Goal: Task Accomplishment & Management: Complete application form

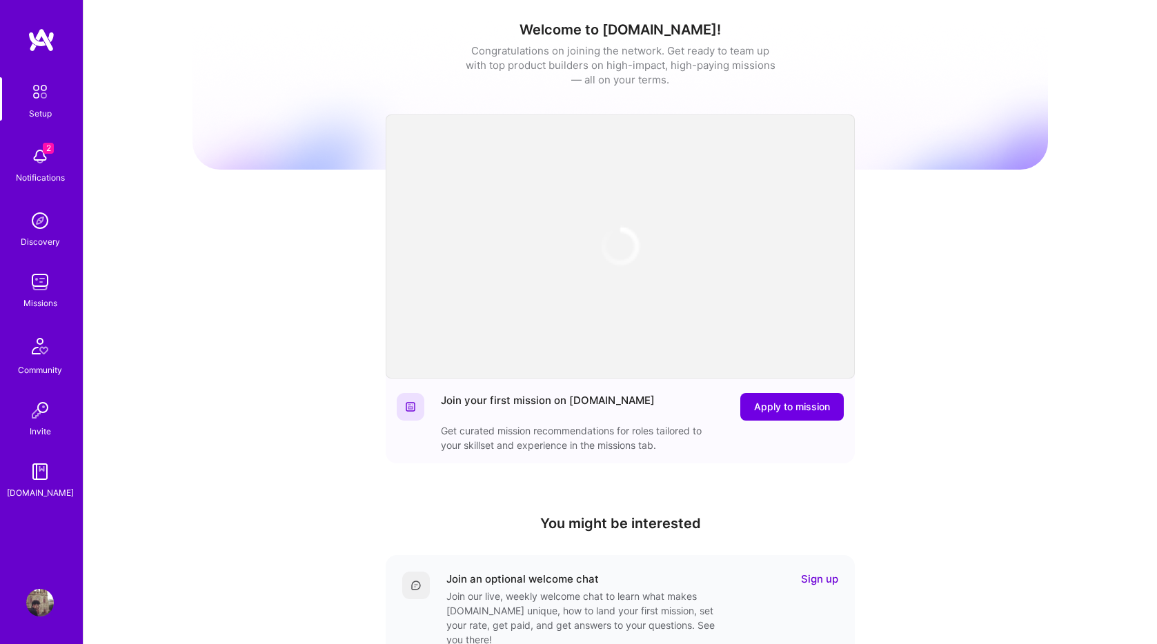
click at [55, 154] on div "2 Notifications" at bounding box center [40, 164] width 86 height 48
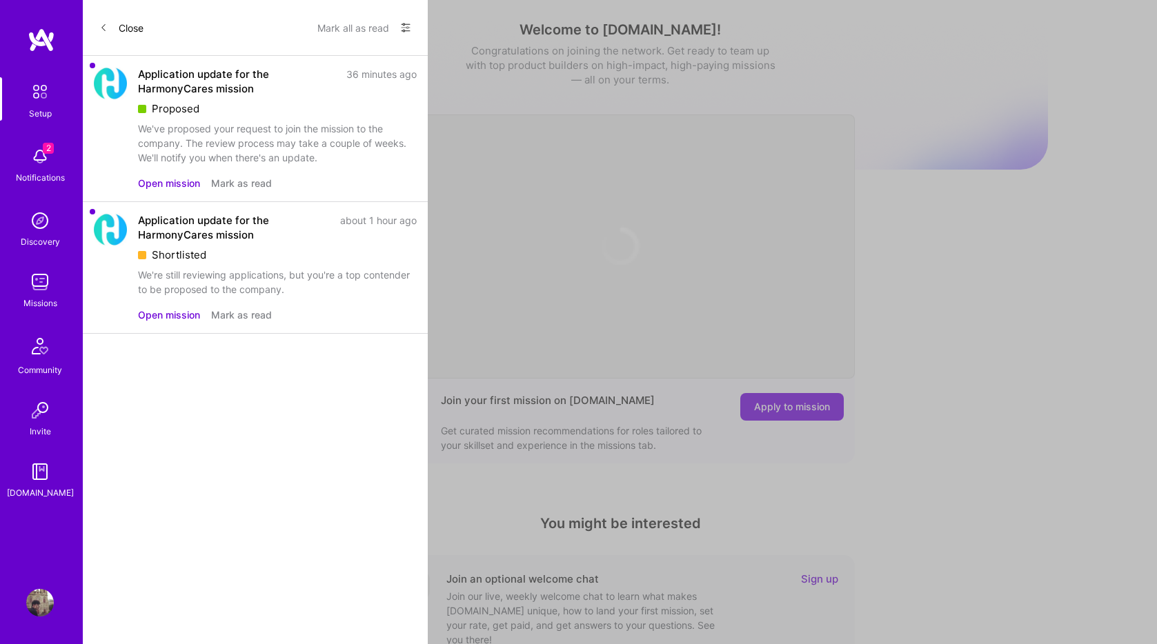
click at [175, 184] on button "Open mission" at bounding box center [169, 183] width 62 height 14
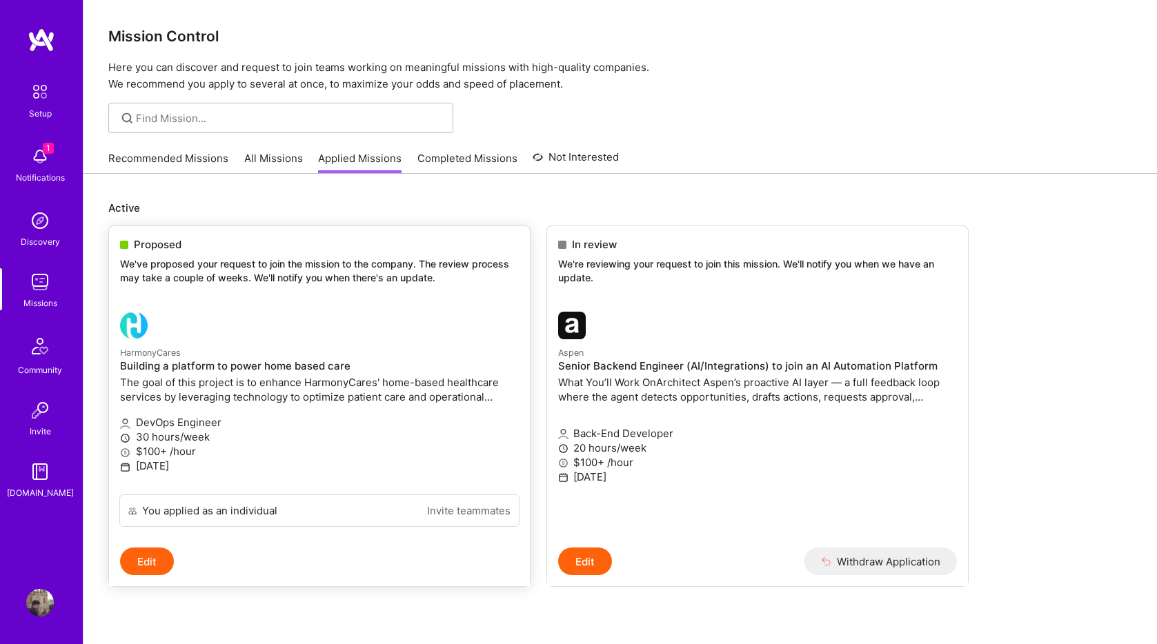
scroll to position [45, 0]
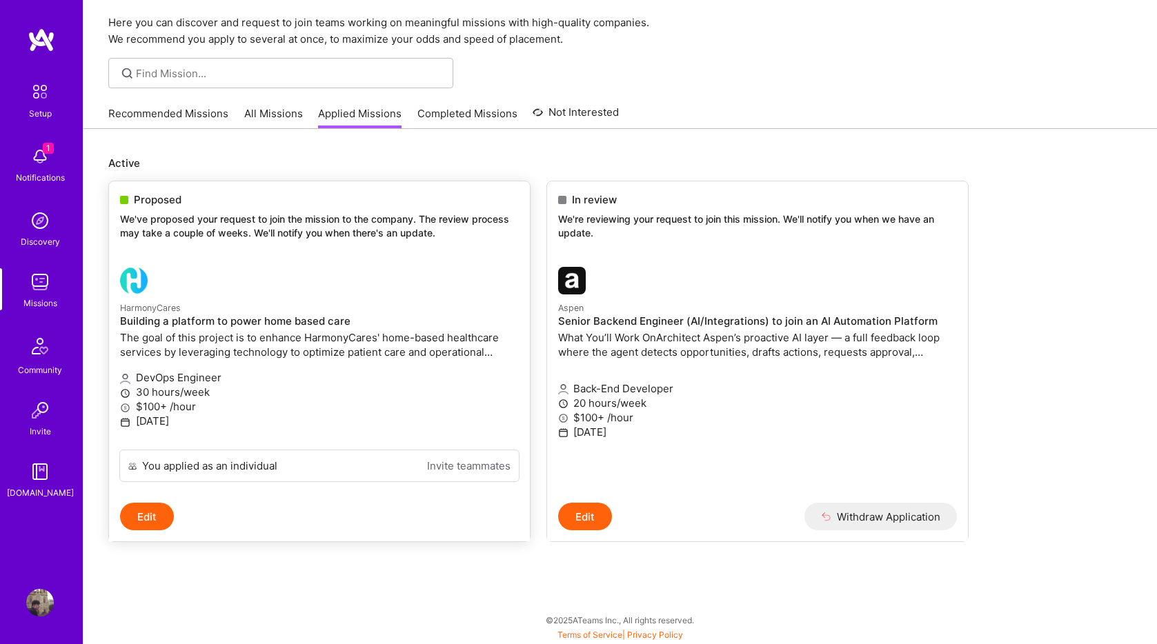
click at [161, 198] on span "Proposed" at bounding box center [158, 199] width 48 height 14
copy span "Proposed"
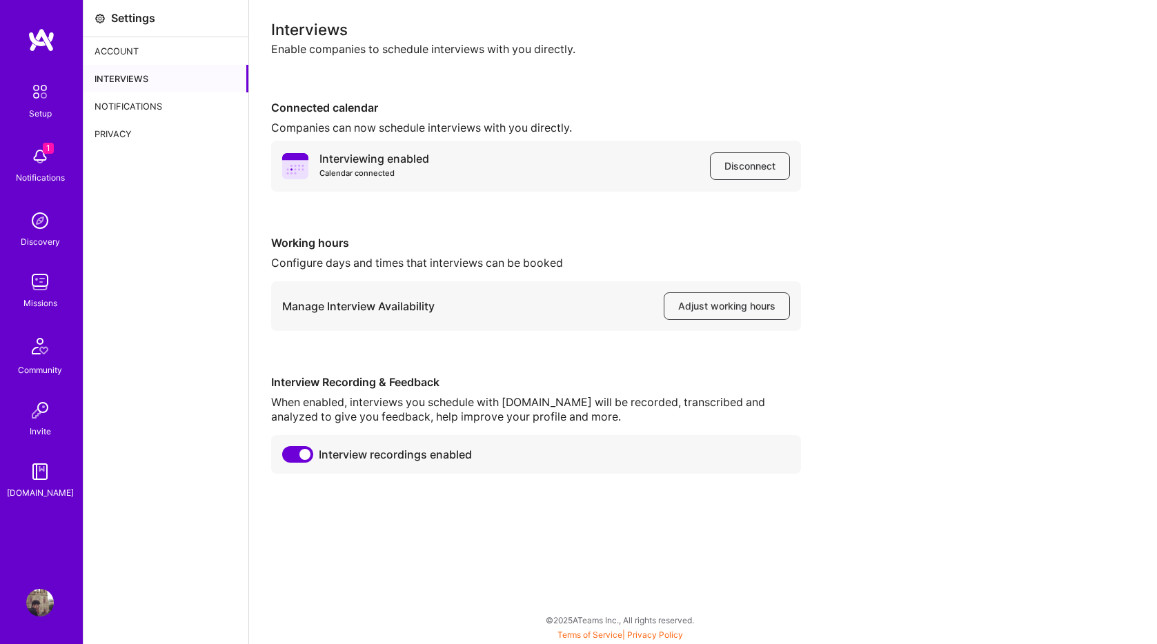
click at [48, 165] on img at bounding box center [40, 157] width 28 height 28
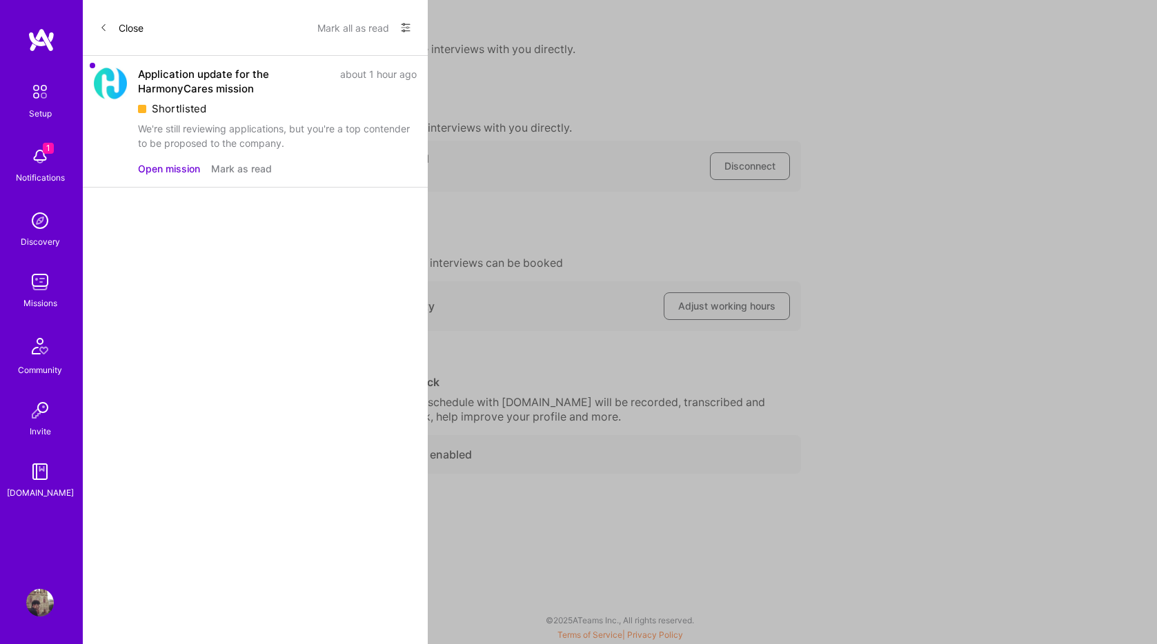
click at [178, 110] on div "Shortlisted" at bounding box center [277, 108] width 279 height 14
copy div "Shortlisted"
click at [181, 171] on button "Open mission" at bounding box center [169, 168] width 62 height 14
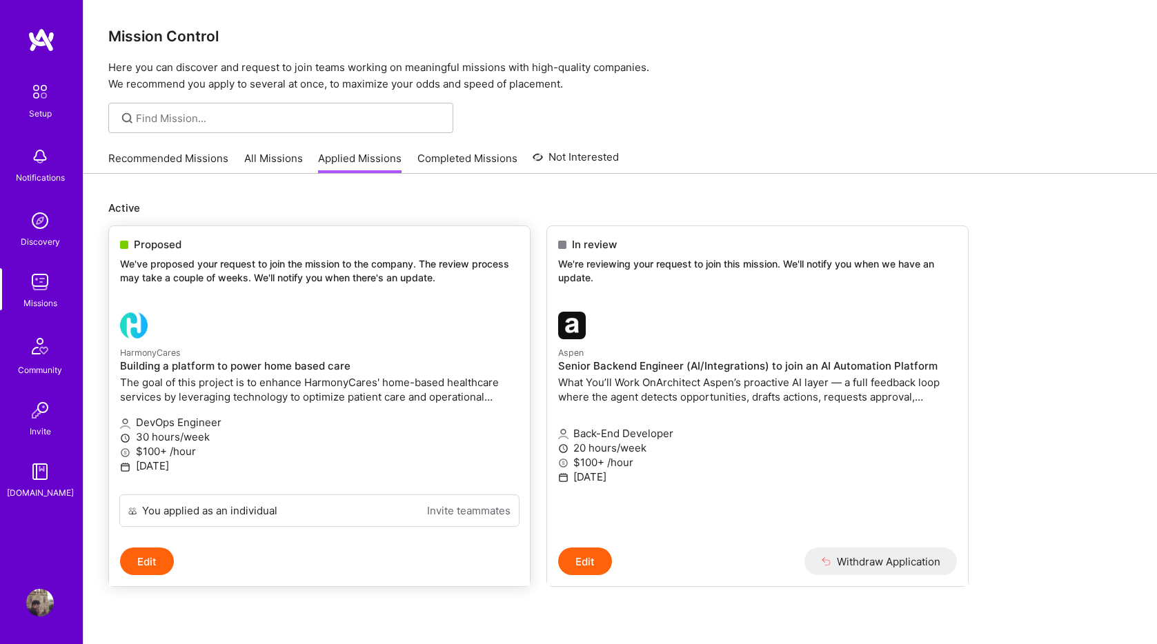
click at [210, 287] on div "Proposed We've proposed your request to join the mission to the company. The re…" at bounding box center [319, 263] width 421 height 75
click at [212, 373] on div "HarmonyCares Building a platform to power home based care The goal of this proj…" at bounding box center [319, 376] width 399 height 62
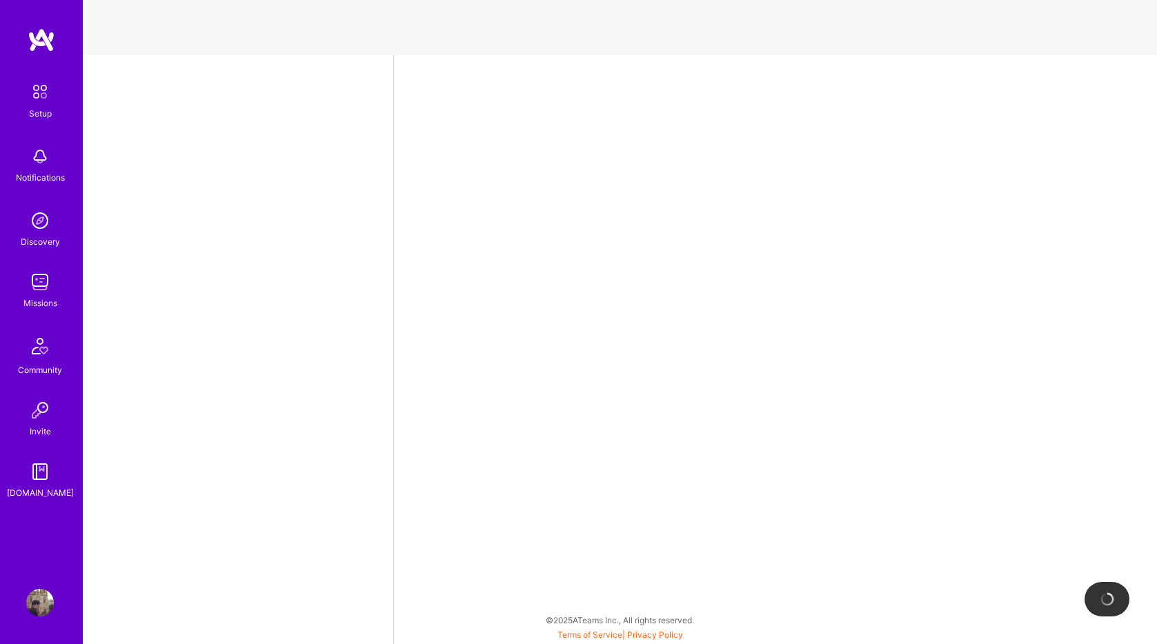
select select "US"
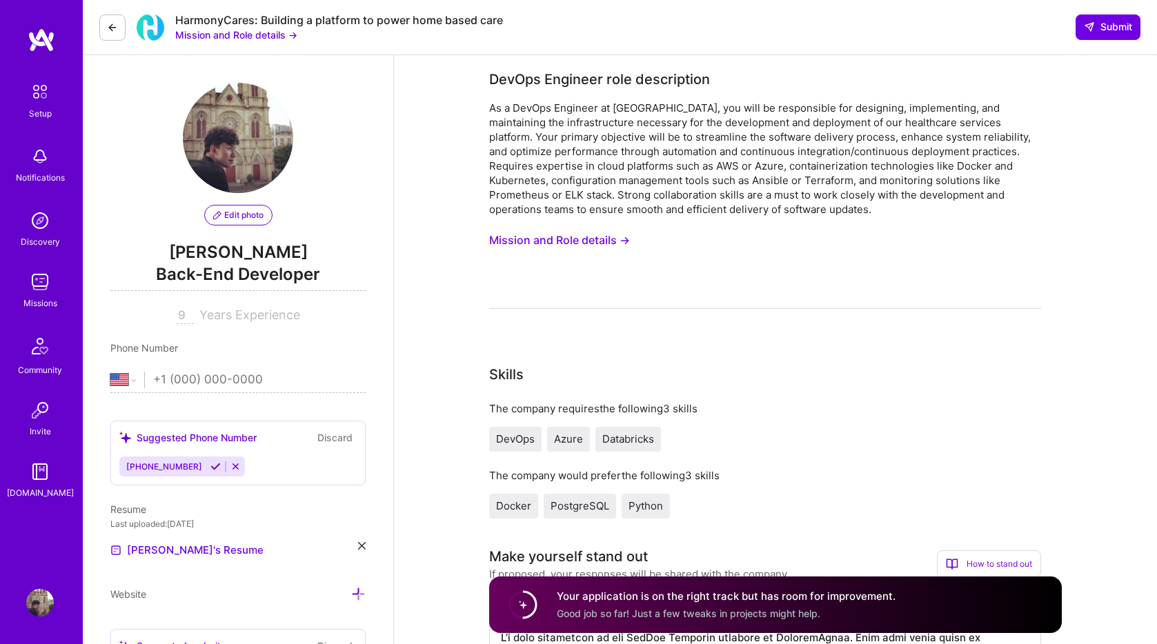
click at [597, 235] on button "Mission and Role details →" at bounding box center [559, 241] width 141 height 26
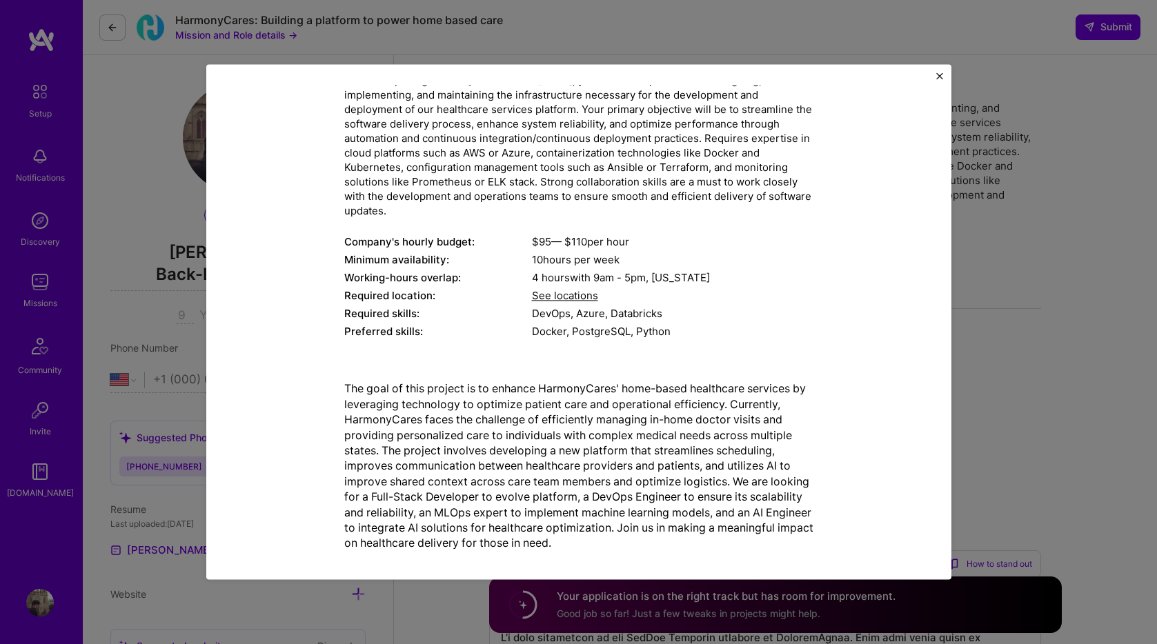
scroll to position [108, 0]
click at [165, 395] on div "Mission Description and Role Details DevOps Engineer role description As a DevO…" at bounding box center [578, 322] width 1157 height 644
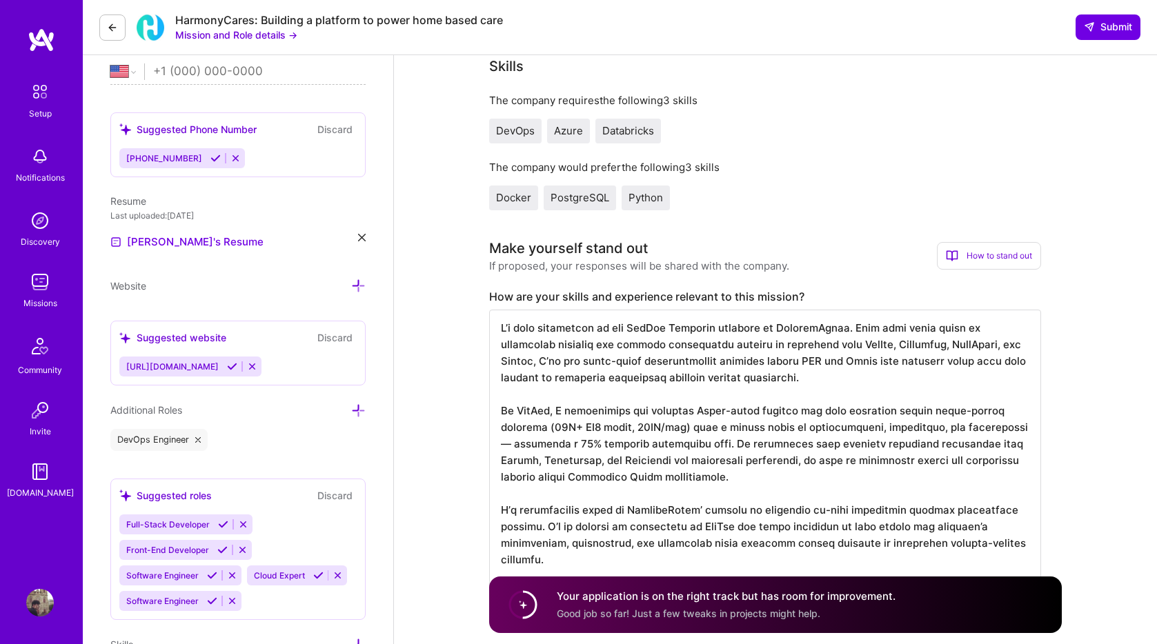
scroll to position [0, 0]
